Goal: Find contact information: Find contact information

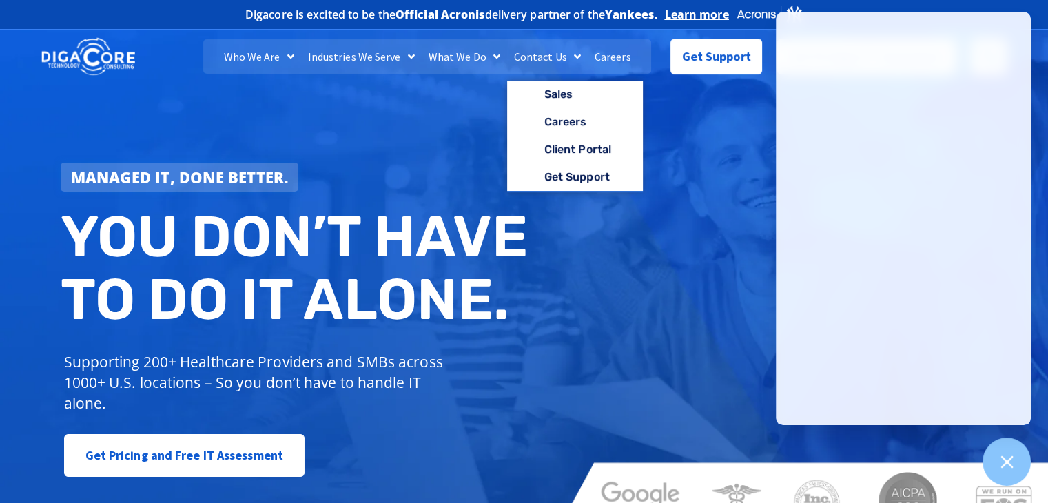
click at [550, 54] on link "Contact Us" at bounding box center [547, 56] width 81 height 34
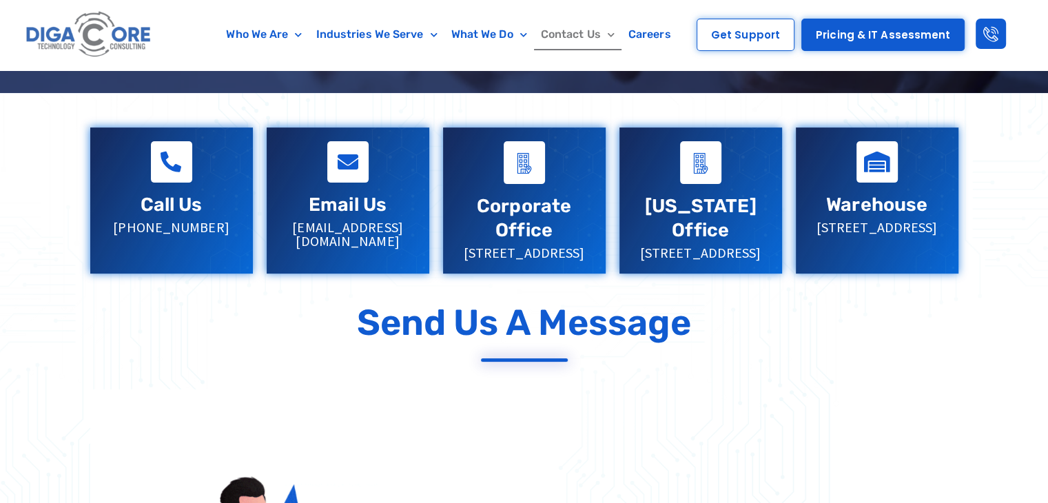
scroll to position [322, 0]
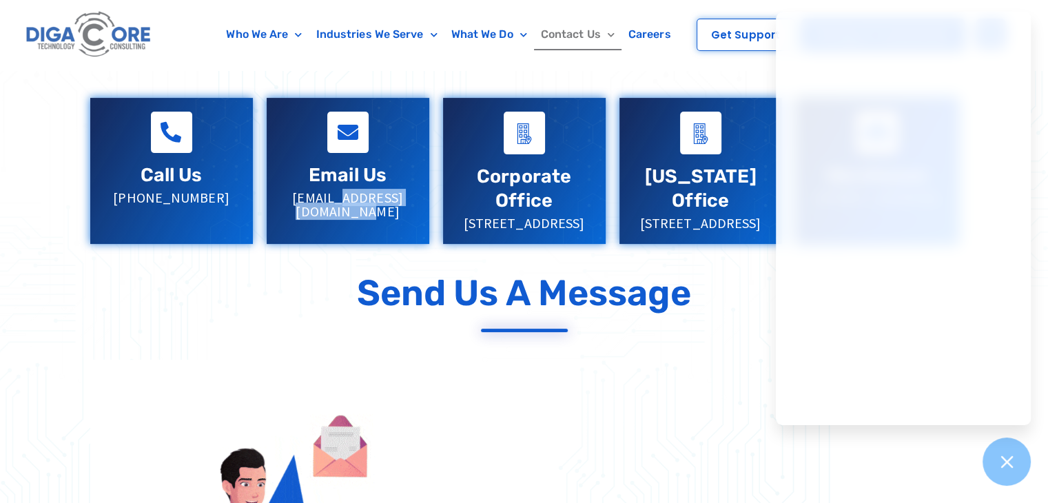
drag, startPoint x: 413, startPoint y: 198, endPoint x: 273, endPoint y: 196, distance: 139.9
click at [273, 196] on div "Email Us [EMAIL_ADDRESS][DOMAIN_NAME]" at bounding box center [348, 165] width 163 height 134
click at [399, 207] on div "Email Us [EMAIL_ADDRESS][DOMAIN_NAME]" at bounding box center [348, 165] width 163 height 134
